Goal: Information Seeking & Learning: Learn about a topic

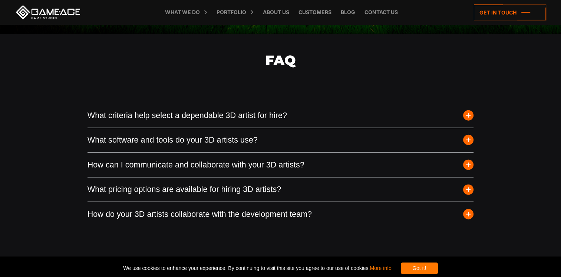
scroll to position [1942, 0]
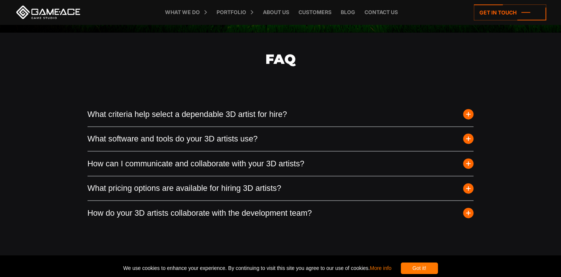
click at [46, 117] on div "FAQ What criteria help select a dependable 3D artist for hire? Selecting a depe…" at bounding box center [280, 144] width 561 height 222
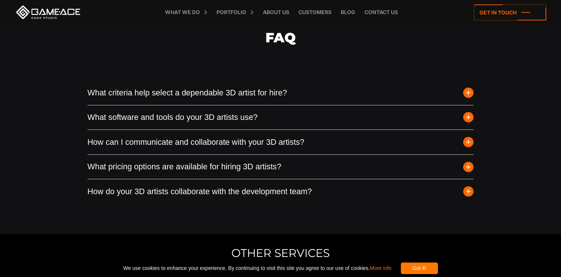
scroll to position [1963, 0]
click at [466, 162] on span "button" at bounding box center [468, 167] width 10 height 10
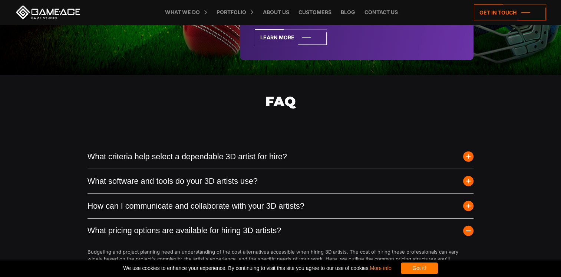
scroll to position [1899, 0]
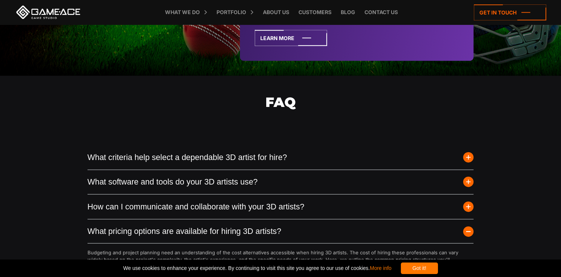
click at [469, 152] on span "button" at bounding box center [468, 157] width 10 height 10
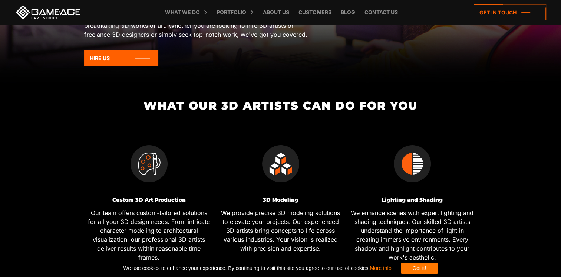
scroll to position [0, 0]
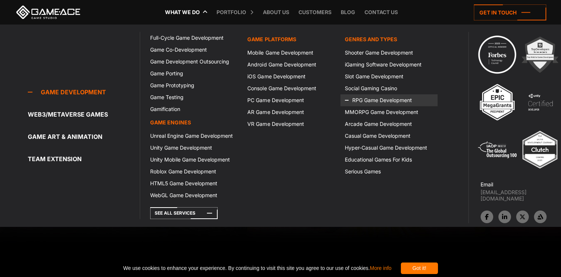
click at [359, 99] on icon at bounding box center [354, 100] width 18 height 12
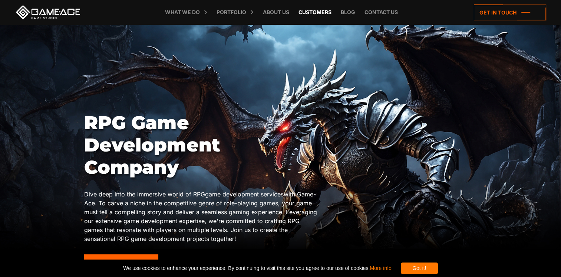
click at [313, 15] on link "Customers" at bounding box center [315, 12] width 40 height 24
